Goal: Contribute content

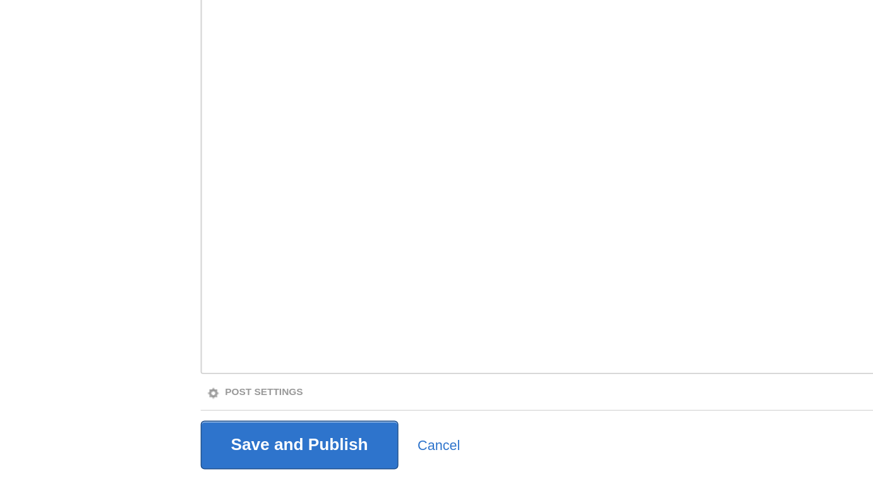
scroll to position [71, 0]
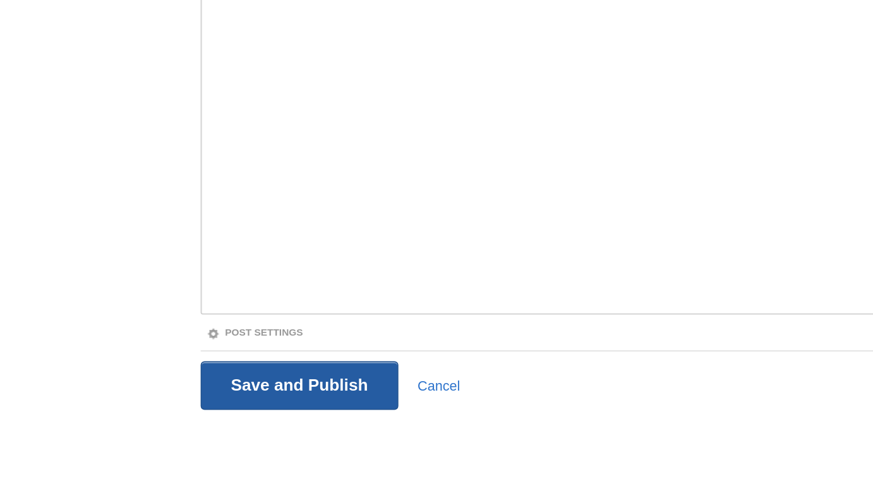
click at [223, 400] on input "Save and Publish" at bounding box center [194, 419] width 128 height 32
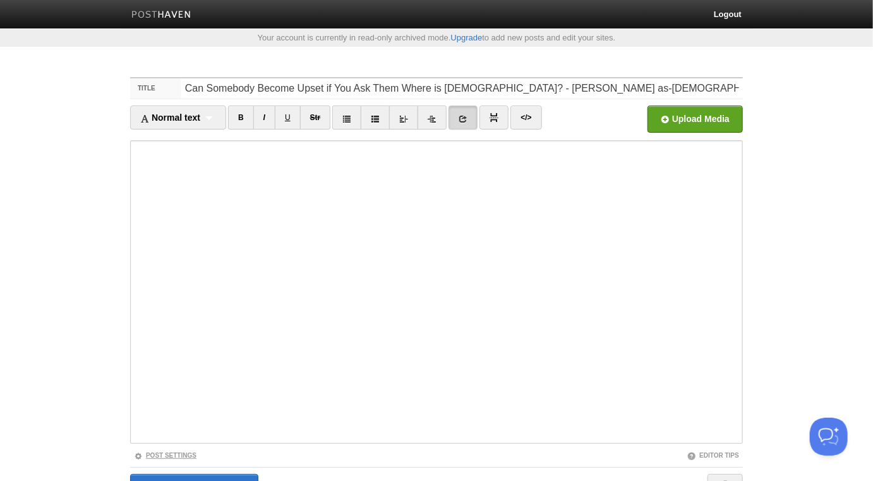
click at [191, 400] on link "Post Settings" at bounding box center [165, 455] width 63 height 7
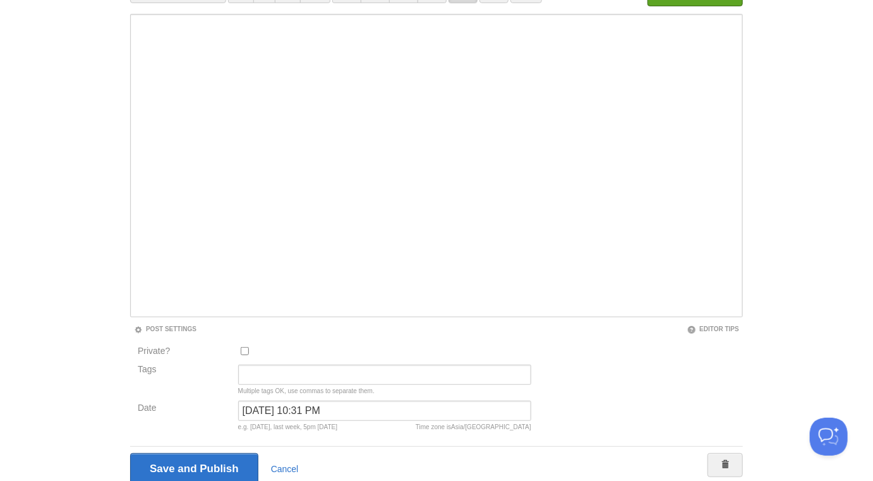
scroll to position [176, 0]
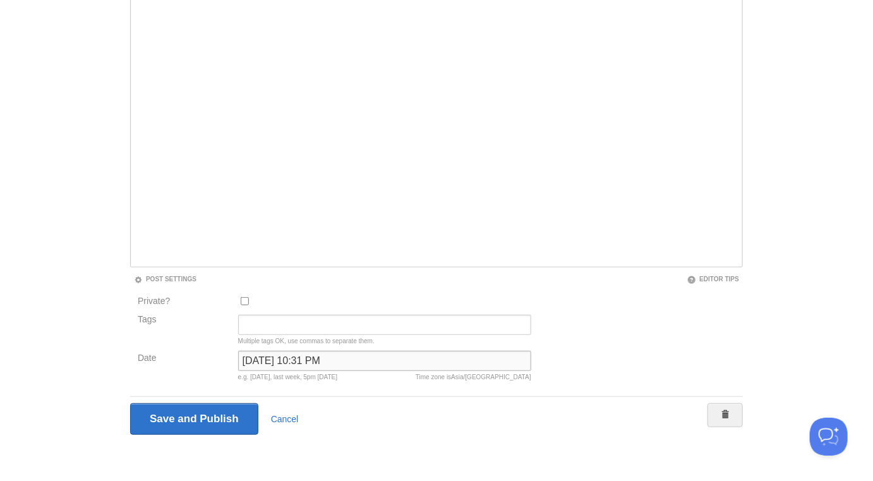
click at [281, 354] on input "September 27, 2022 at 10:31 PM" at bounding box center [384, 361] width 293 height 20
type input "now"
click at [130, 400] on input "Save and Publish" at bounding box center [194, 419] width 128 height 32
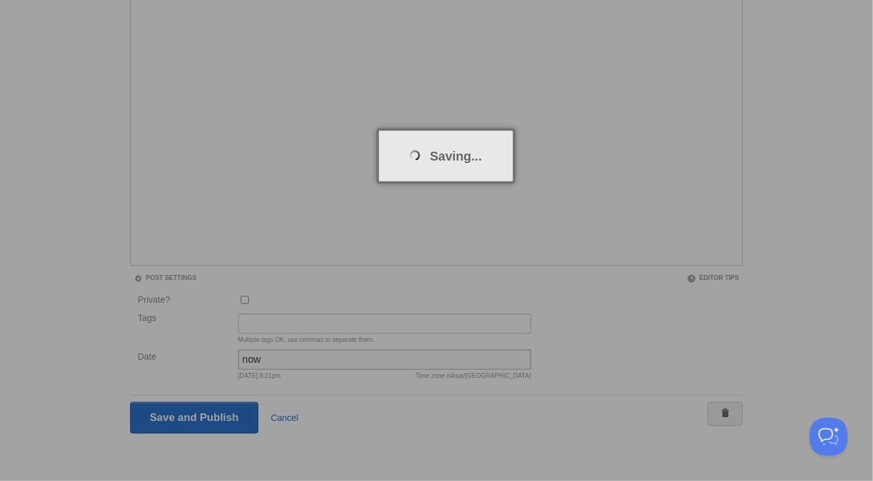
scroll to position [66, 0]
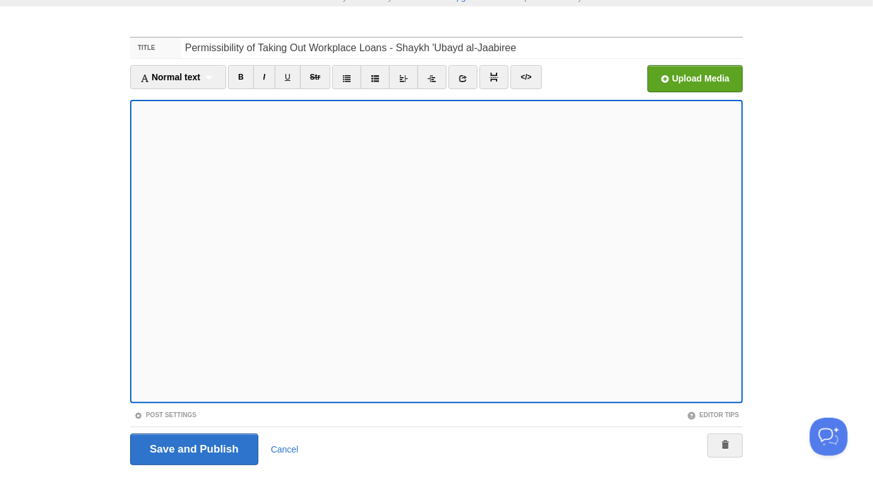
scroll to position [71, 0]
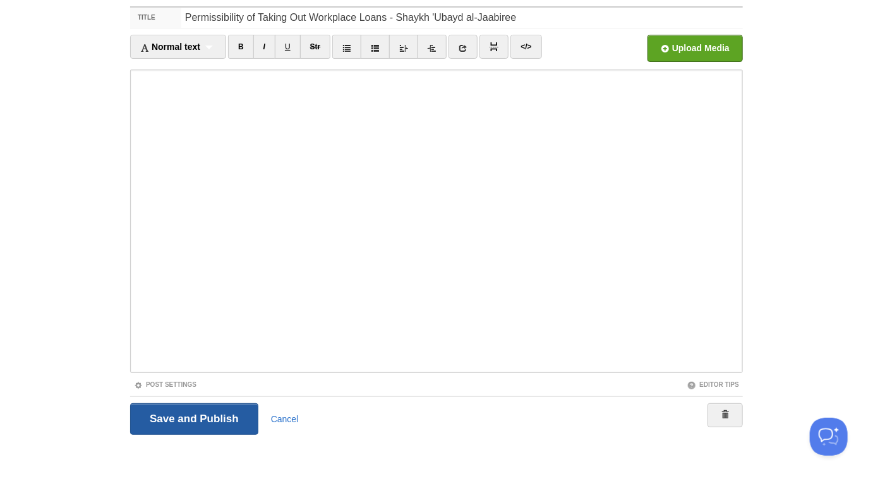
click at [166, 415] on input "Save and Publish" at bounding box center [194, 419] width 128 height 32
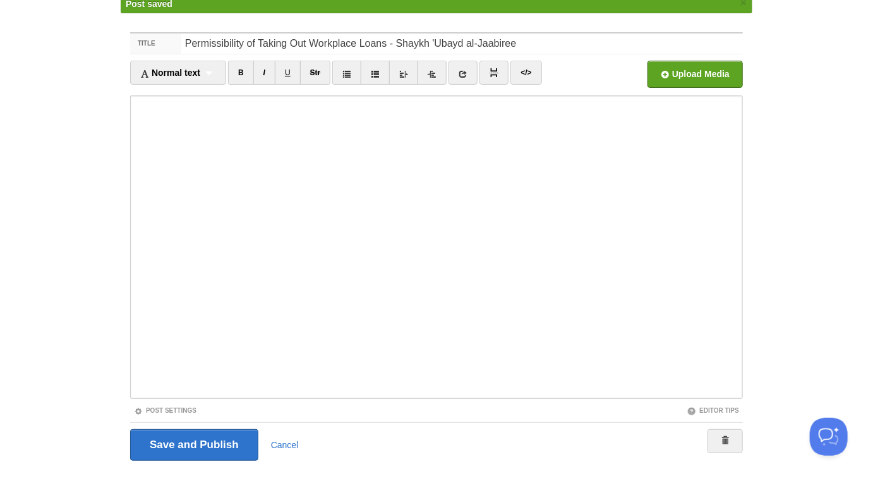
scroll to position [66, 0]
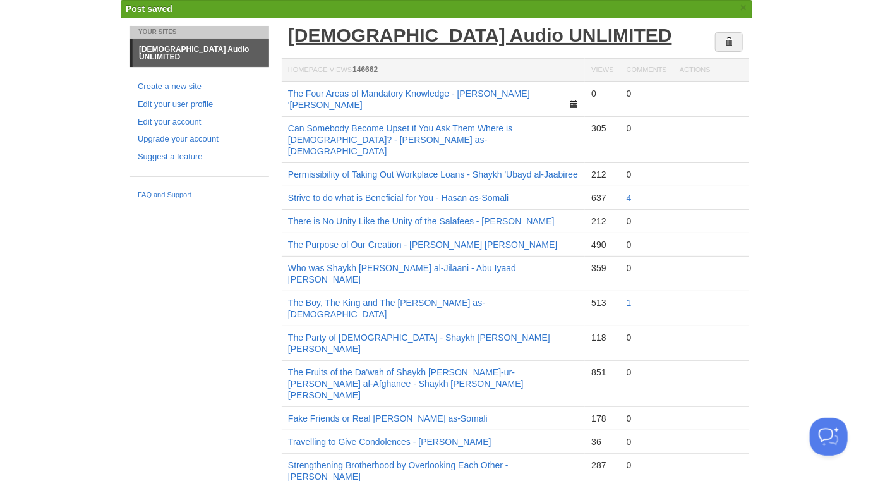
click at [448, 35] on link "[DEMOGRAPHIC_DATA] Audio UNLIMITED" at bounding box center [480, 35] width 384 height 21
